Goal: Task Accomplishment & Management: Use online tool/utility

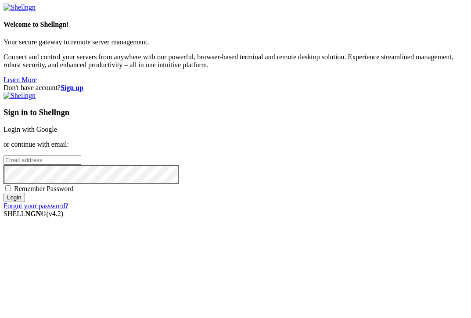
type input "root"
click at [57, 126] on link "Login with Google" at bounding box center [31, 129] width 54 height 7
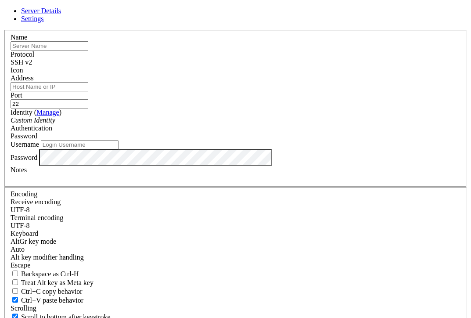
click at [4, 30] on icon at bounding box center [4, 30] width 0 height 0
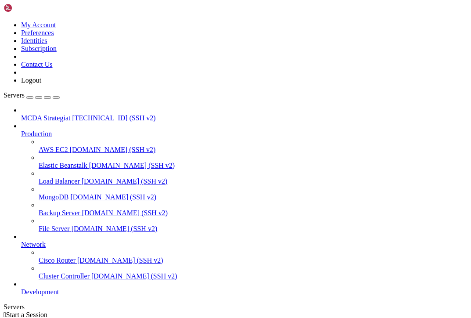
click at [60, 114] on span "MCDA Strategiat" at bounding box center [45, 117] width 49 height 7
type input "/root"
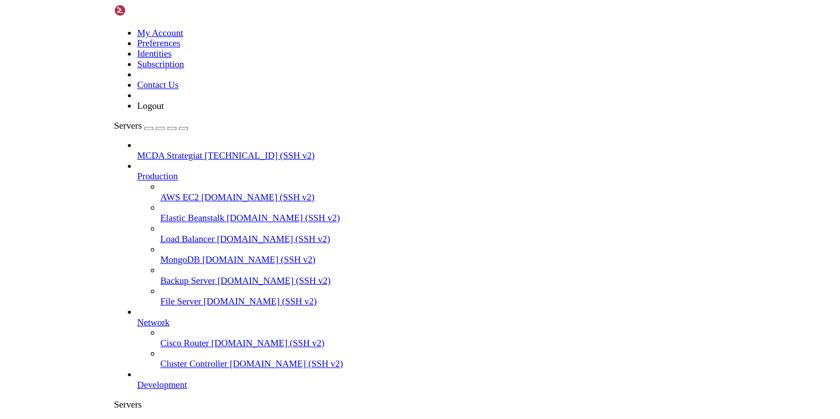
scroll to position [44, 0]
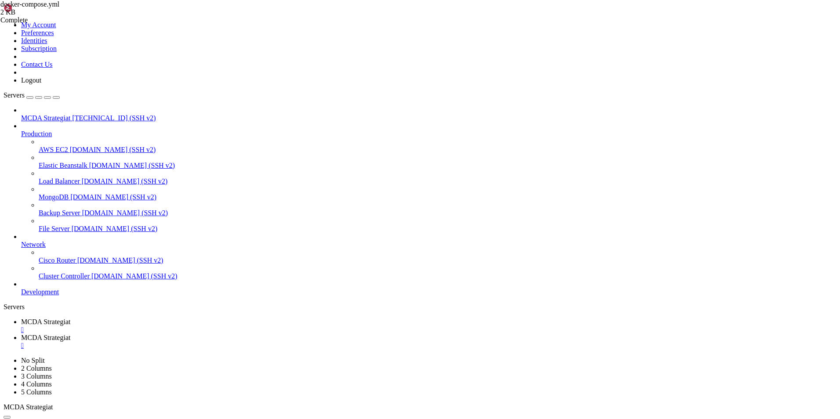
scroll to position [0, 0]
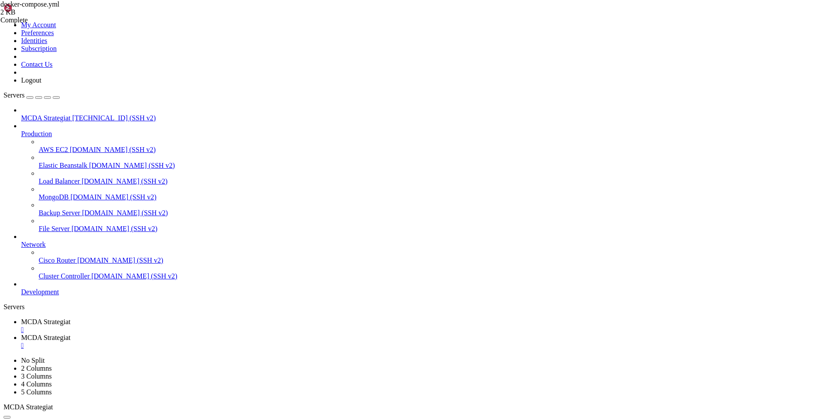
type textarea "freqtrade-bot1:"
paste textarea "- TUNNEL_TOKEN=<LISÄÄ_TÄHÄN_TUNNEL_TOKEN>"
type textarea "s"
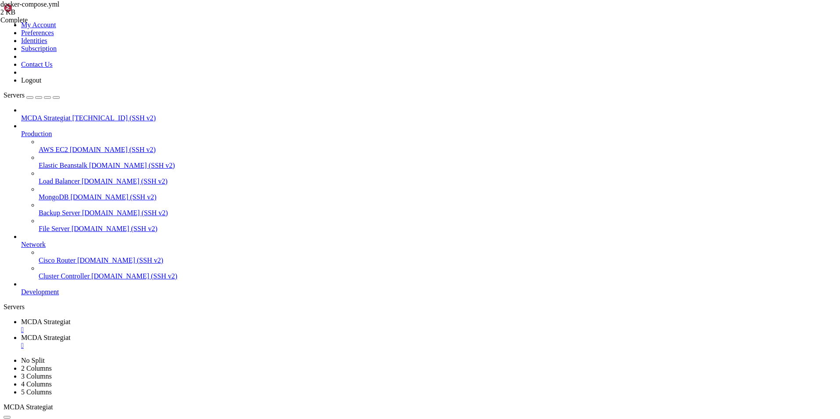
type textarea "- TUNNEL_TOKEN=<LISÄÄ_TÄHÄN_TUNNEL_TOKEN>"
drag, startPoint x: 262, startPoint y: 89, endPoint x: 123, endPoint y: 60, distance: 142.7
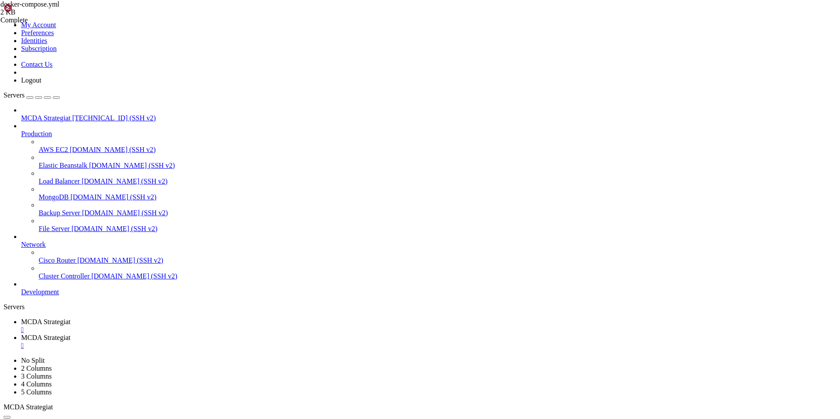
type textarea "cloudflared:"
type textarea "image: nginxproxy/acme-companion"
paste textarea
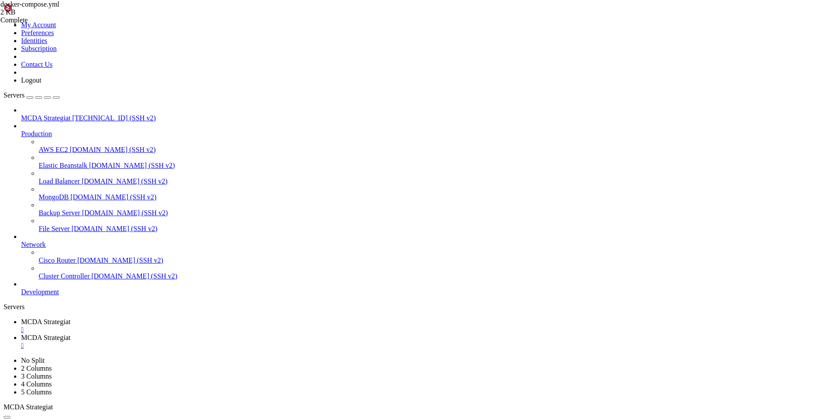
scroll to position [0, 0]
drag, startPoint x: 260, startPoint y: 201, endPoint x: 152, endPoint y: 199, distance: 108.1
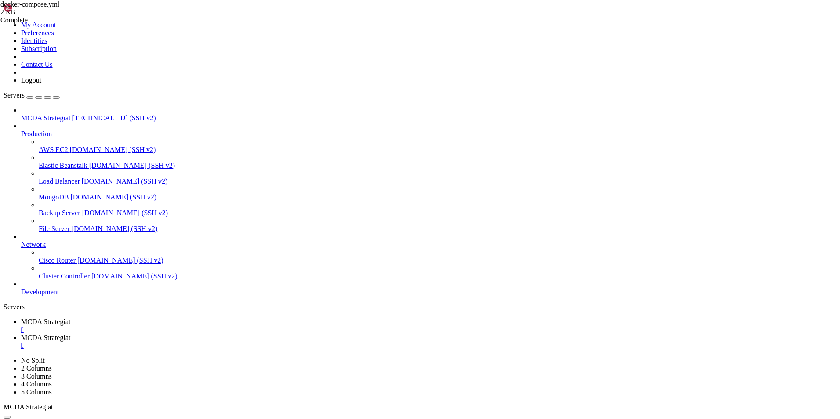
type textarea "container_name: shaftbot-home"
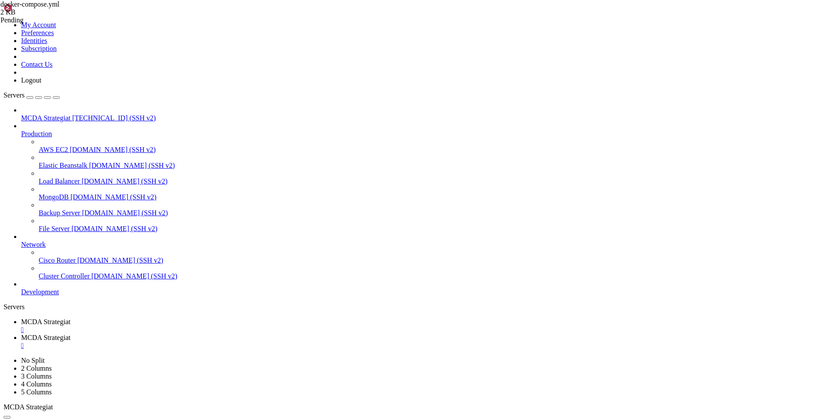
click at [70, 318] on span "MCDA Strategiat" at bounding box center [45, 321] width 49 height 7
drag, startPoint x: 430, startPoint y: 646, endPoint x: 460, endPoint y: 654, distance: 30.9
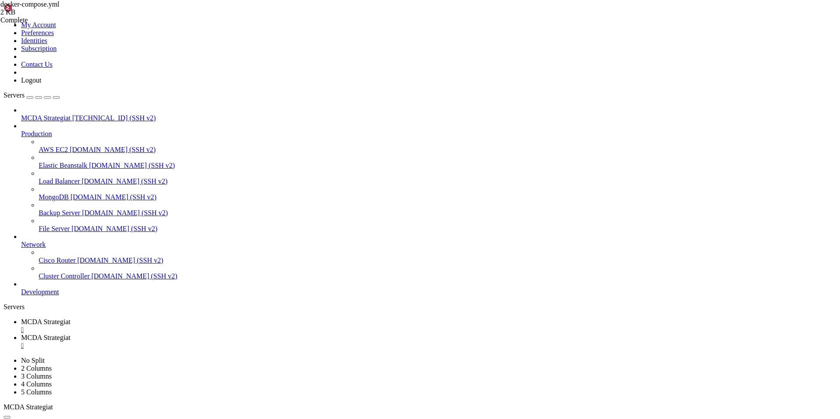
click at [70, 318] on span "MCDA Strategiat" at bounding box center [45, 337] width 49 height 7
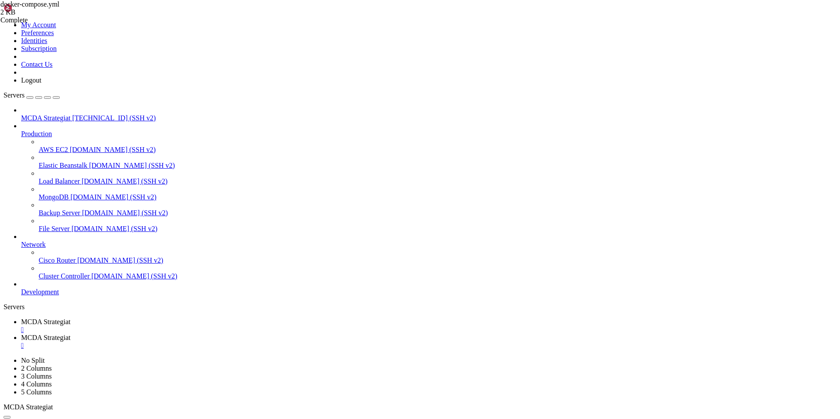
type input "/root/ft_userdata"
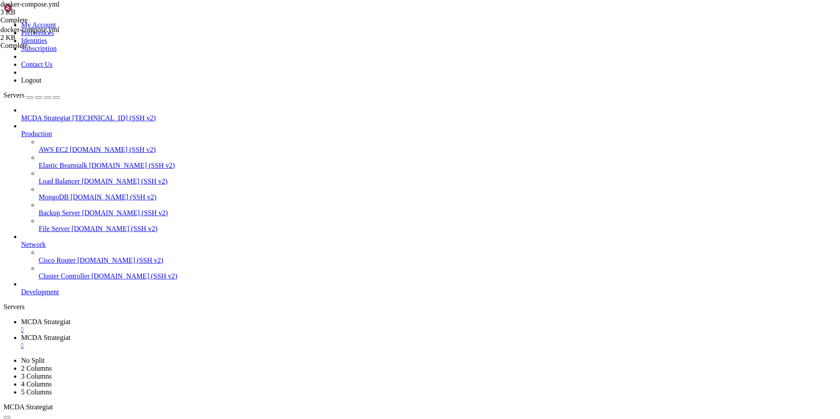
scroll to position [0, 0]
drag, startPoint x: 273, startPoint y: 356, endPoint x: 168, endPoint y: 33, distance: 339.9
type textarea "version: "3.9""
paste textarea
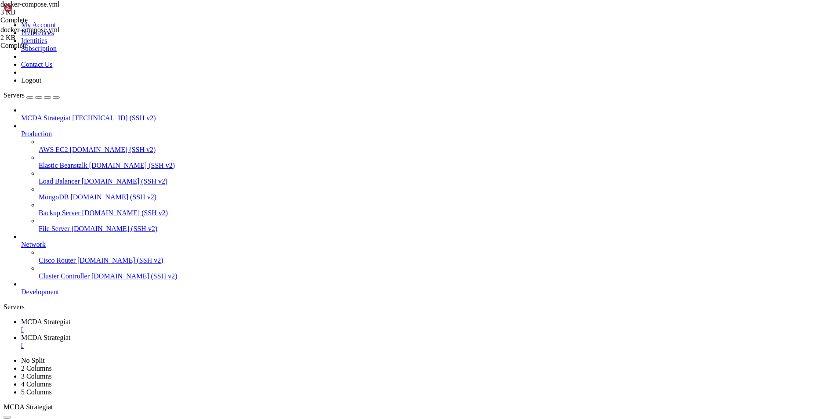
scroll to position [76, 0]
drag, startPoint x: 199, startPoint y: 201, endPoint x: 257, endPoint y: 202, distance: 58.0
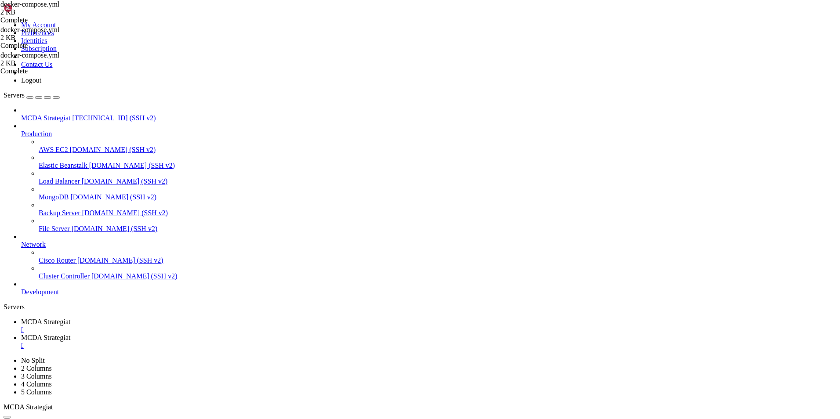
click at [70, 318] on span "MCDA Strategiat" at bounding box center [45, 321] width 49 height 7
drag, startPoint x: 428, startPoint y: 721, endPoint x: 397, endPoint y: 731, distance: 33.2
click at [70, 318] on span "MCDA Strategiat" at bounding box center [45, 337] width 49 height 7
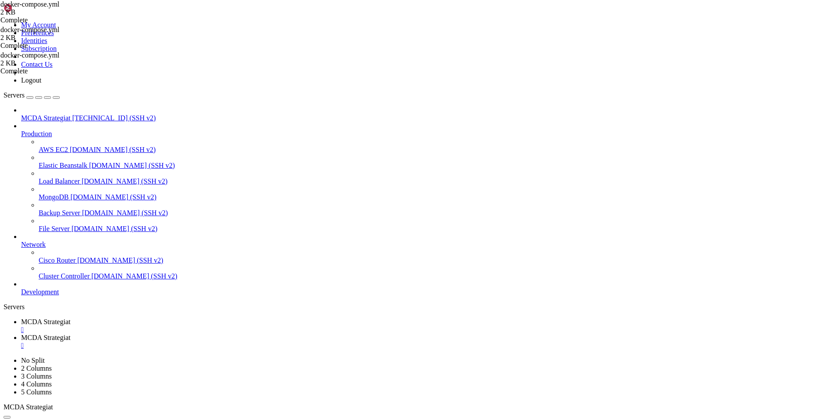
paste textarea "eyJhIjoiMDhjMTE2MjZjZDMyYjU1M2E1NzE4MjdjMjNiODE1ZGIiLCJ0IjoiYTVjOWQ4YjItMjEwOC0…"
type textarea "- TUNNEL_TOKEN=eyJhIjoiMDhjMTE2MjZjZDMyYjU1M2E1NzE4MjdjMjNiODE1ZGIiLCJ0IjoiYTVj…"
click at [70, 318] on span "MCDA Strategiat" at bounding box center [45, 321] width 49 height 7
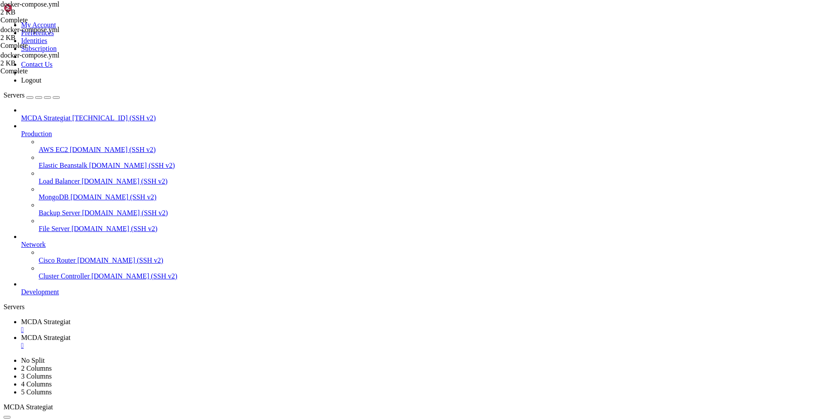
scroll to position [612, 0]
click at [70, 318] on span "MCDA Strategiat" at bounding box center [45, 337] width 49 height 7
click at [70, 318] on span "MCDA Strategiat" at bounding box center [45, 321] width 49 height 7
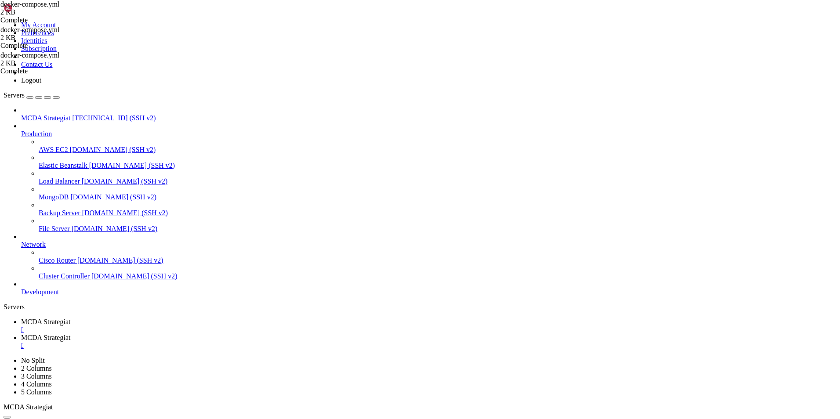
drag, startPoint x: 429, startPoint y: 840, endPoint x: 365, endPoint y: 851, distance: 64.6
drag, startPoint x: 389, startPoint y: 849, endPoint x: 326, endPoint y: 845, distance: 63.4
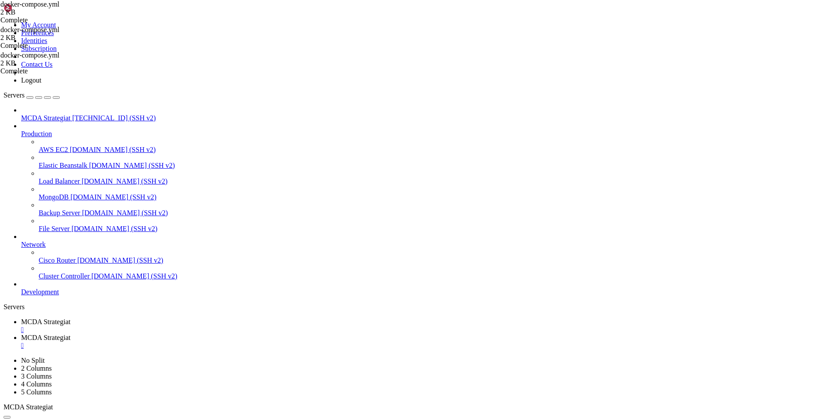
drag, startPoint x: 388, startPoint y: 846, endPoint x: 235, endPoint y: 842, distance: 152.9
drag, startPoint x: 429, startPoint y: 842, endPoint x: 483, endPoint y: 851, distance: 55.2
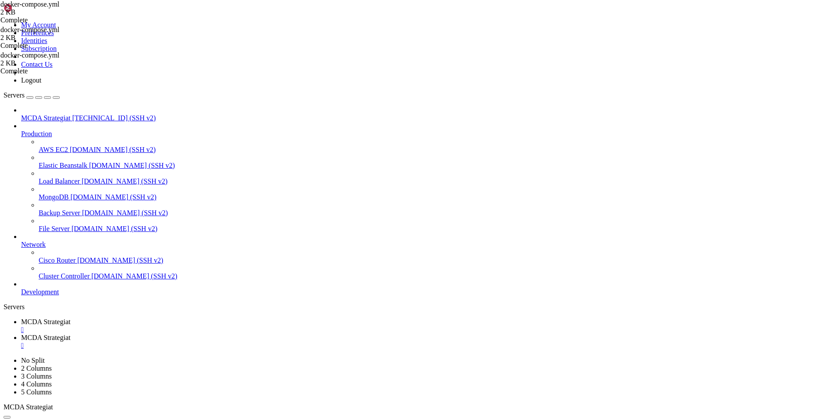
scroll to position [1284, 0]
click at [70, 318] on span "MCDA Strategiat" at bounding box center [45, 337] width 49 height 7
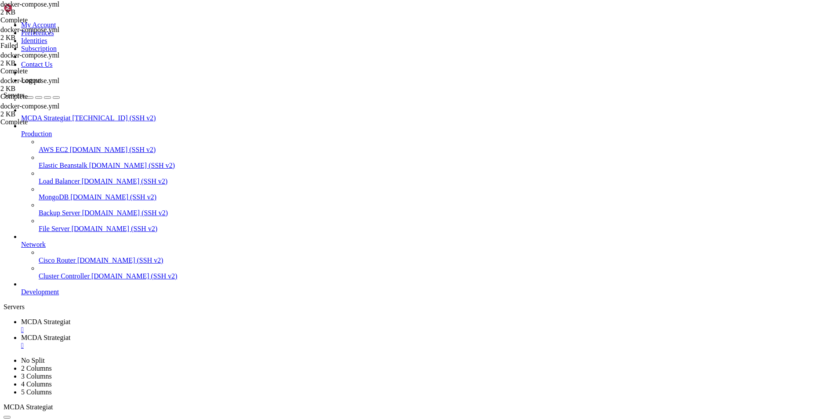
drag, startPoint x: 188, startPoint y: 201, endPoint x: 672, endPoint y: 202, distance: 484.5
type textarea "- TUNNEL_TOKEN=eyJhIjoiMDhjMTE2MjZjZDMyYjU1M2E1NzE4MjdjMjNiODE1ZGIiLCJ0IjoiYTVj…"
click at [70, 318] on span "MCDA Strategiat" at bounding box center [45, 321] width 49 height 7
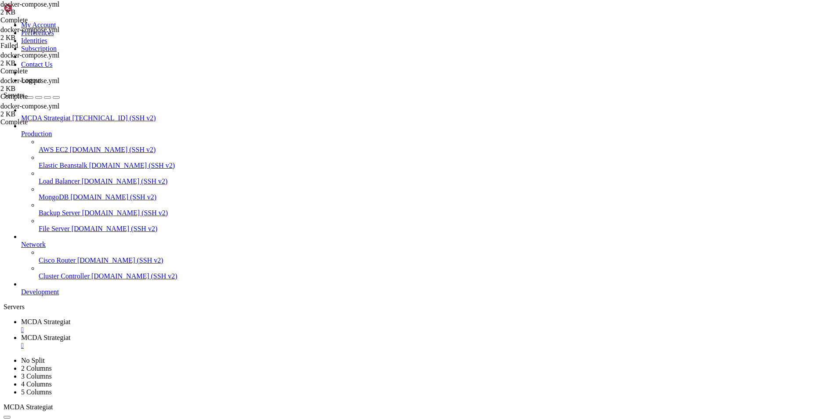
scroll to position [1508, 0]
